Goal: Find specific page/section: Find specific page/section

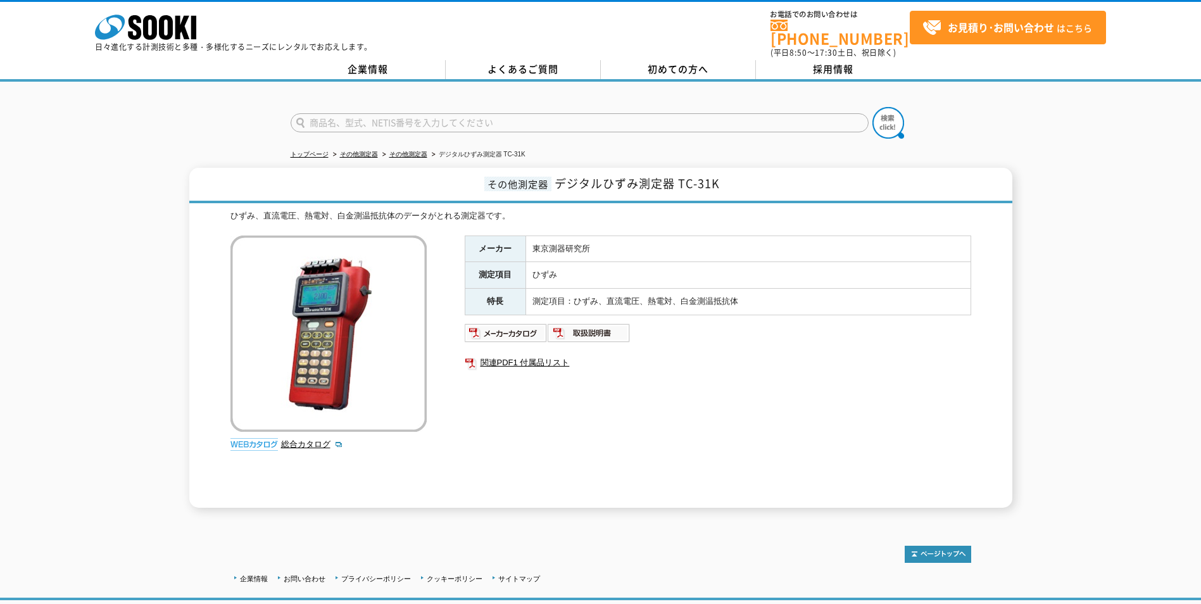
click at [410, 119] on input "text" at bounding box center [580, 122] width 578 height 19
paste input "CSW-5A／CSW-5A-05"
type input "CSW-5A／CSW-5A-05"
click at [872, 107] on button at bounding box center [888, 123] width 32 height 32
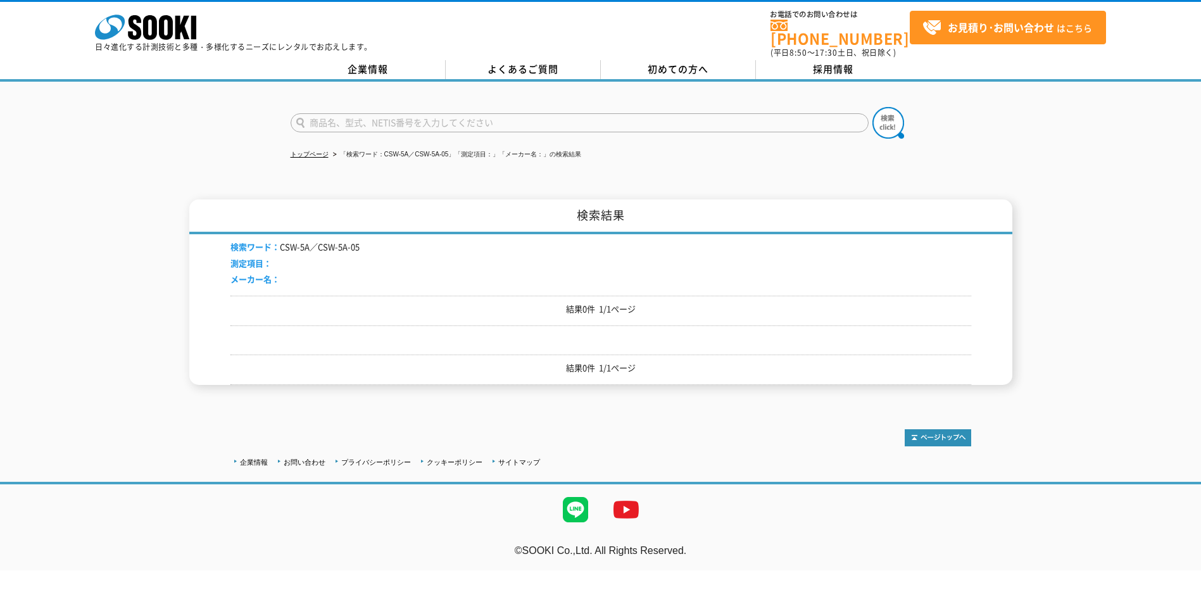
drag, startPoint x: 449, startPoint y: 125, endPoint x: 391, endPoint y: 115, distance: 59.1
click at [391, 115] on input "text" at bounding box center [580, 122] width 578 height 19
paste input "CSW-5A／CSW-5A-05"
type input "CSW-5A"
click at [872, 107] on button at bounding box center [888, 123] width 32 height 32
